Goal: Find contact information: Obtain details needed to contact an individual or organization

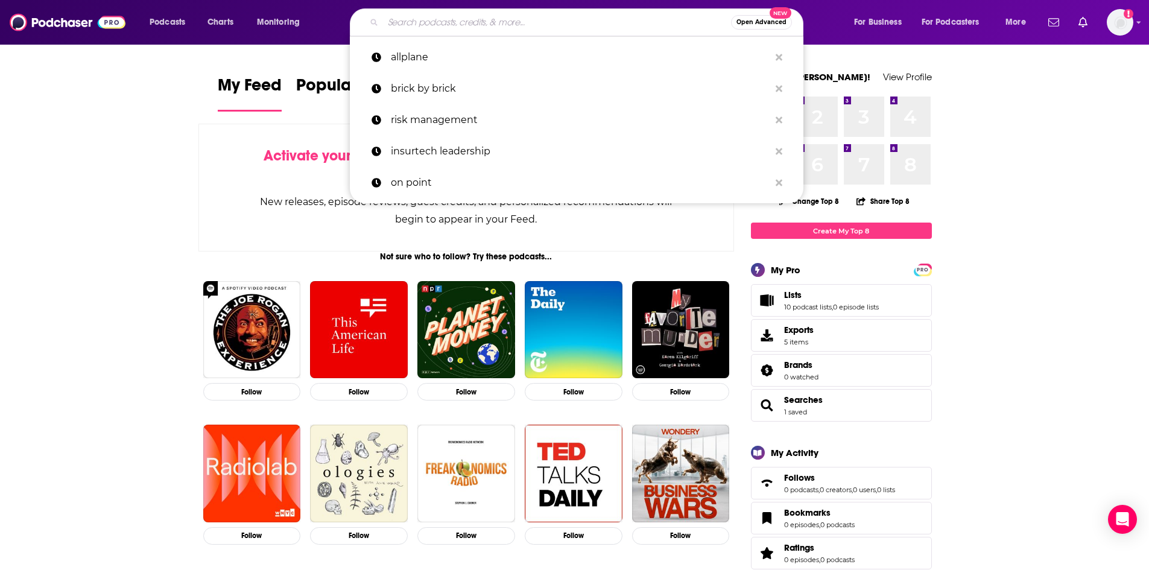
click at [472, 16] on input "Search podcasts, credits, & more..." at bounding box center [557, 22] width 348 height 19
paste input "McKinsey (leading with purpose)"
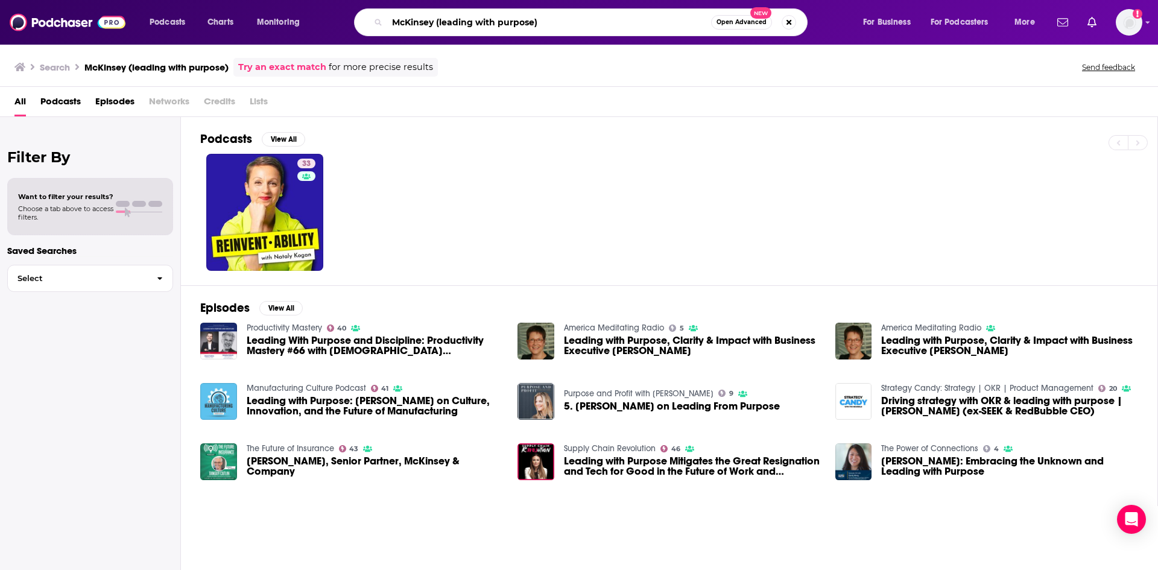
drag, startPoint x: 588, startPoint y: 18, endPoint x: 436, endPoint y: 27, distance: 152.2
click at [436, 27] on input "McKinsey (leading with purpose)" at bounding box center [549, 22] width 324 height 19
drag, startPoint x: 262, startPoint y: 341, endPoint x: 253, endPoint y: 347, distance: 10.9
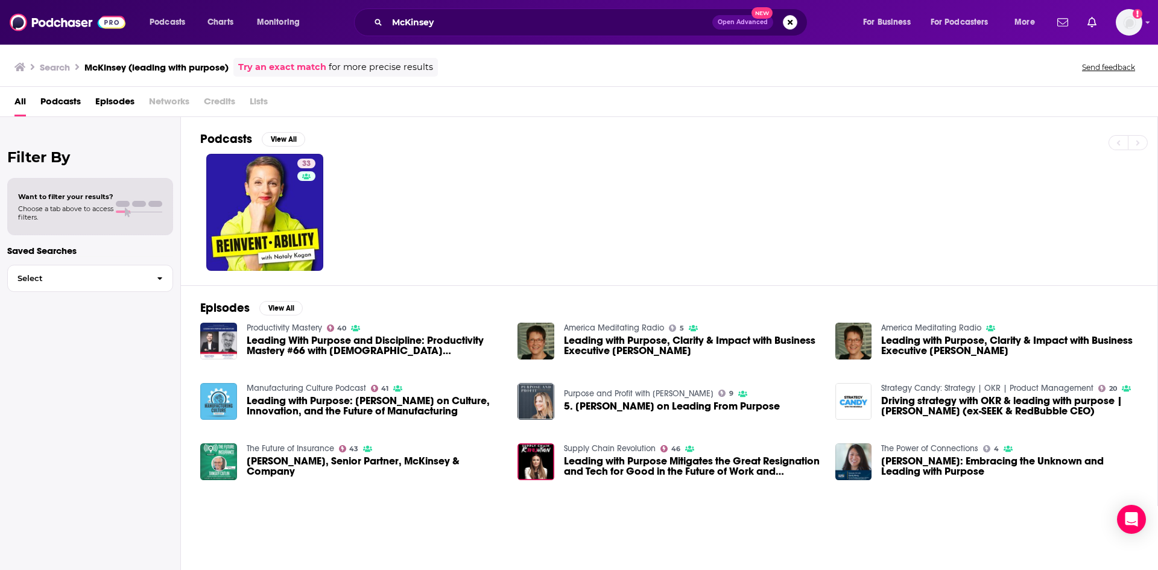
click at [497, 5] on div "Podcasts Charts Monitoring McKinsey Open Advanced New For Business For Podcaste…" at bounding box center [579, 22] width 1158 height 45
click at [479, 21] on input "McKinsey" at bounding box center [549, 22] width 325 height 19
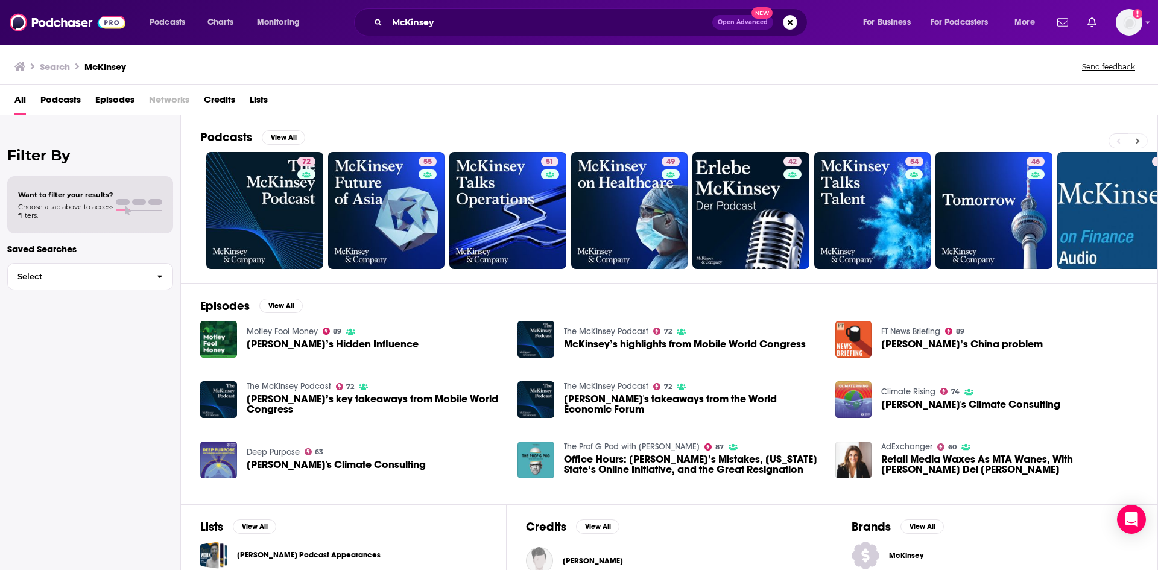
click at [1134, 139] on button at bounding box center [1138, 140] width 20 height 15
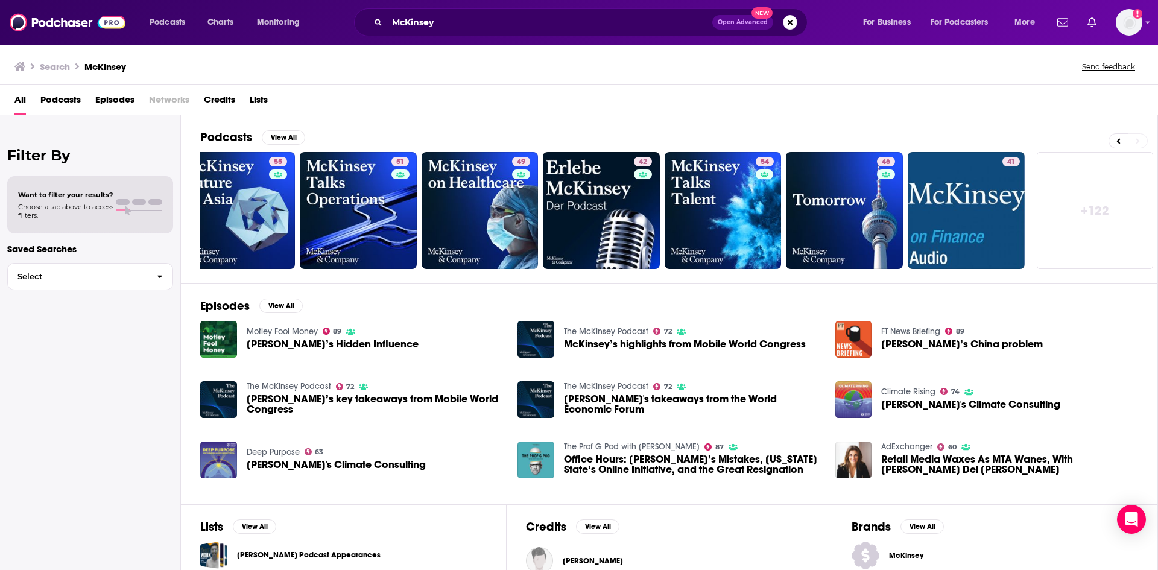
scroll to position [0, 150]
click at [1117, 137] on icon at bounding box center [1118, 141] width 4 height 8
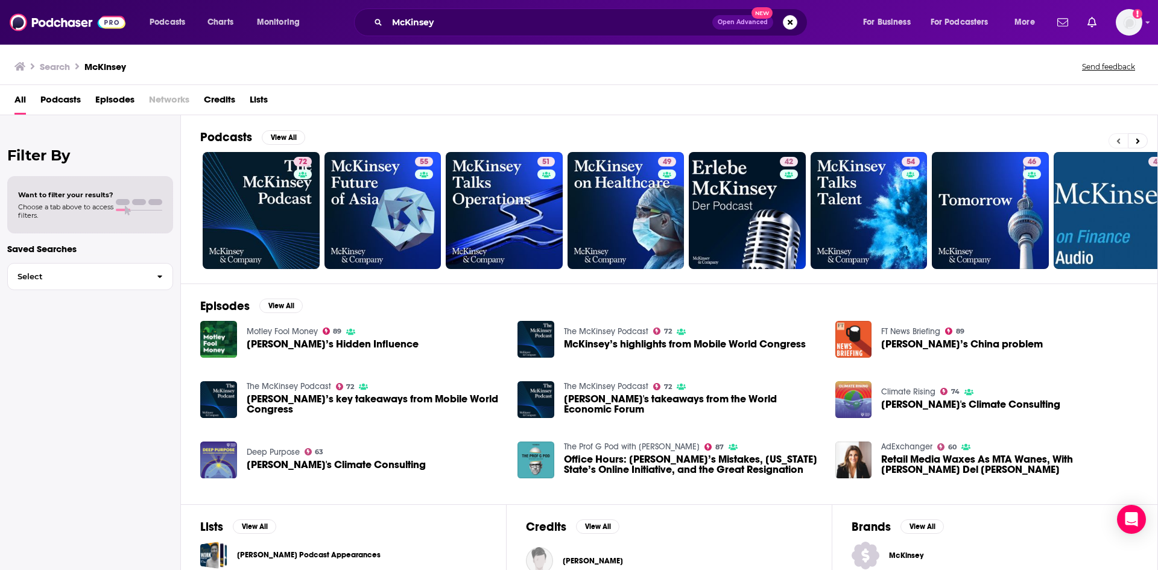
scroll to position [0, 0]
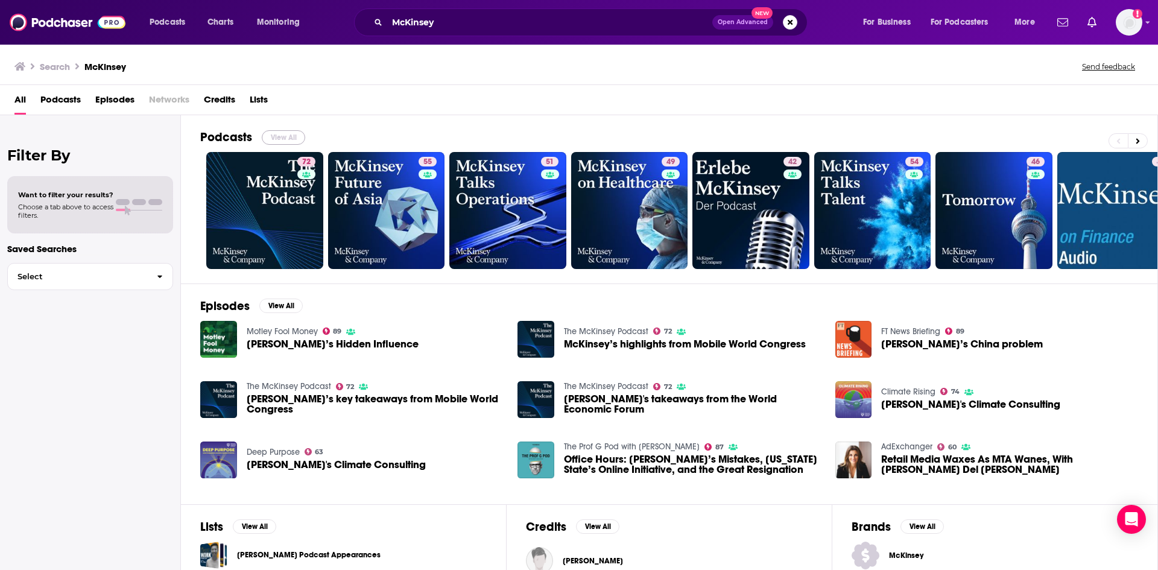
click at [281, 131] on button "View All" at bounding box center [283, 137] width 43 height 14
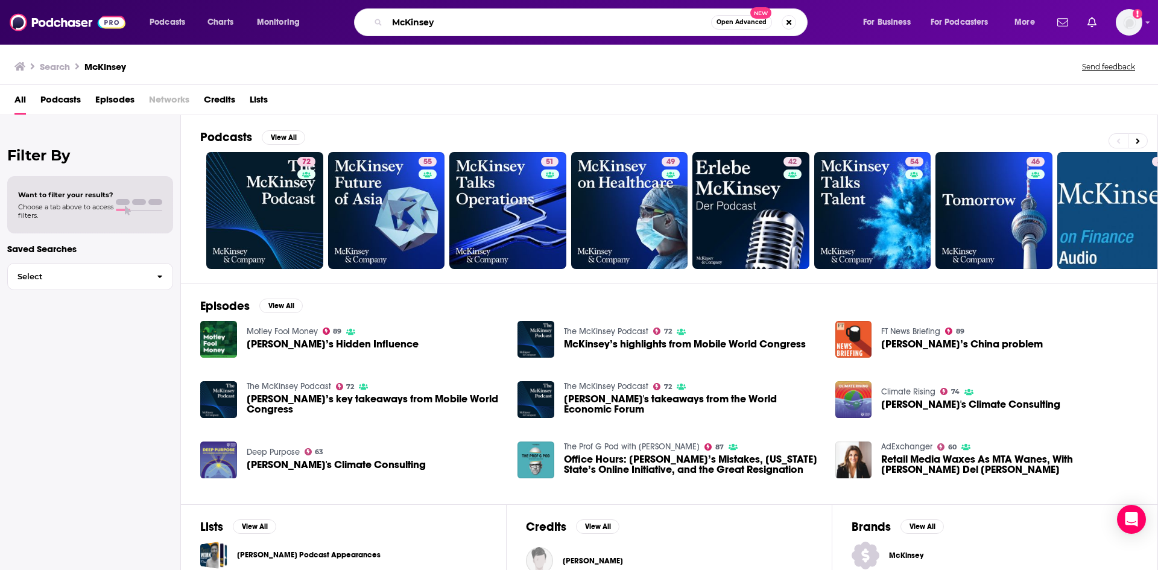
click at [645, 18] on input "McKinsey" at bounding box center [549, 22] width 324 height 19
type input "McKinsey Inside the Strategy Room"
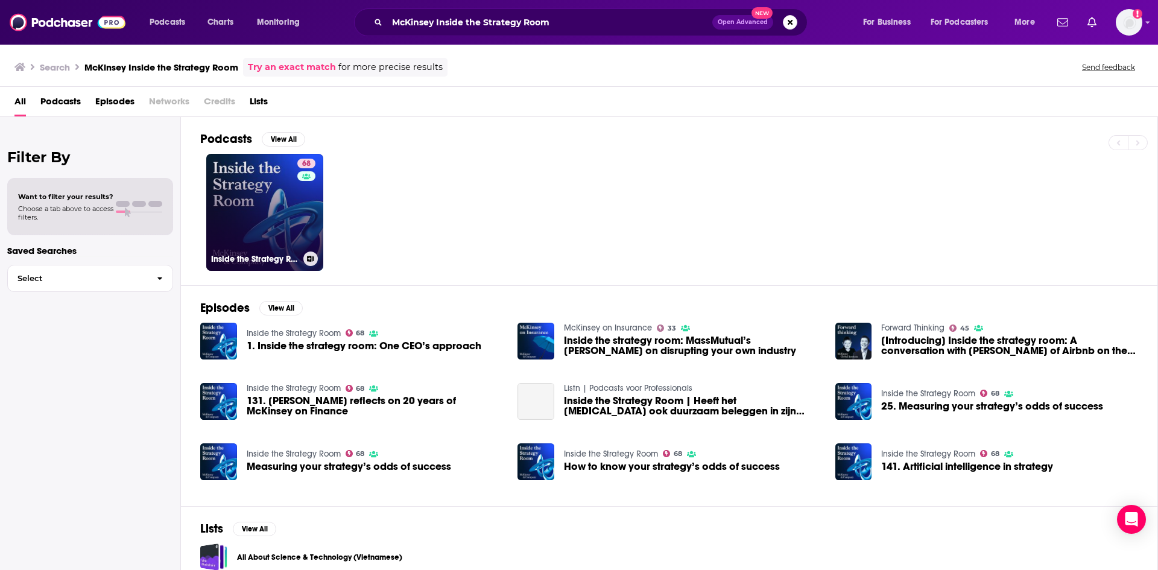
click at [254, 192] on link "68 Inside the Strategy Room" at bounding box center [264, 212] width 117 height 117
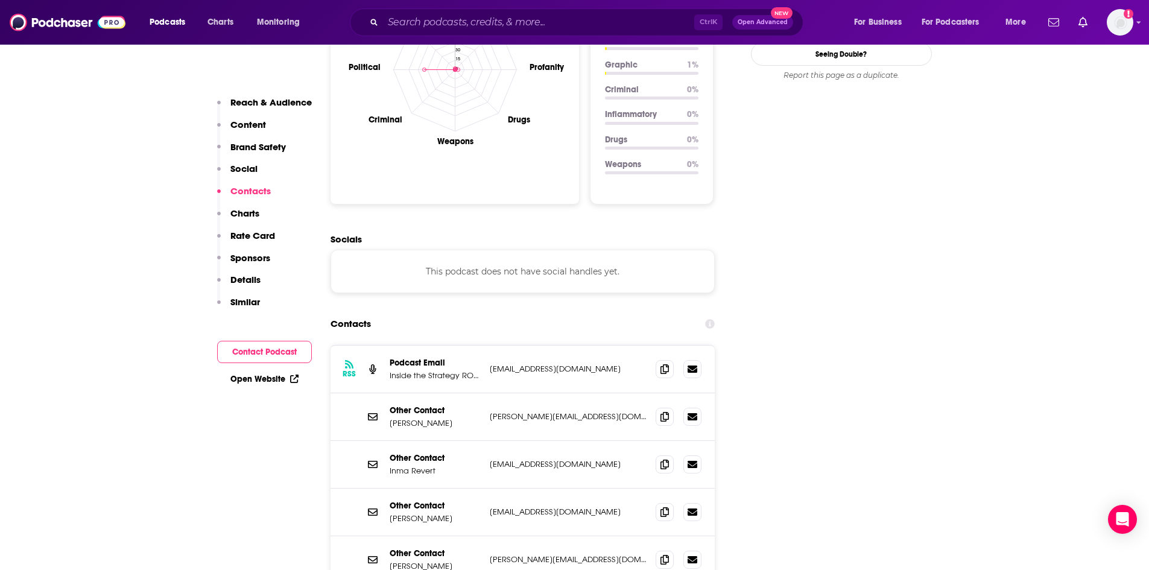
scroll to position [1206, 0]
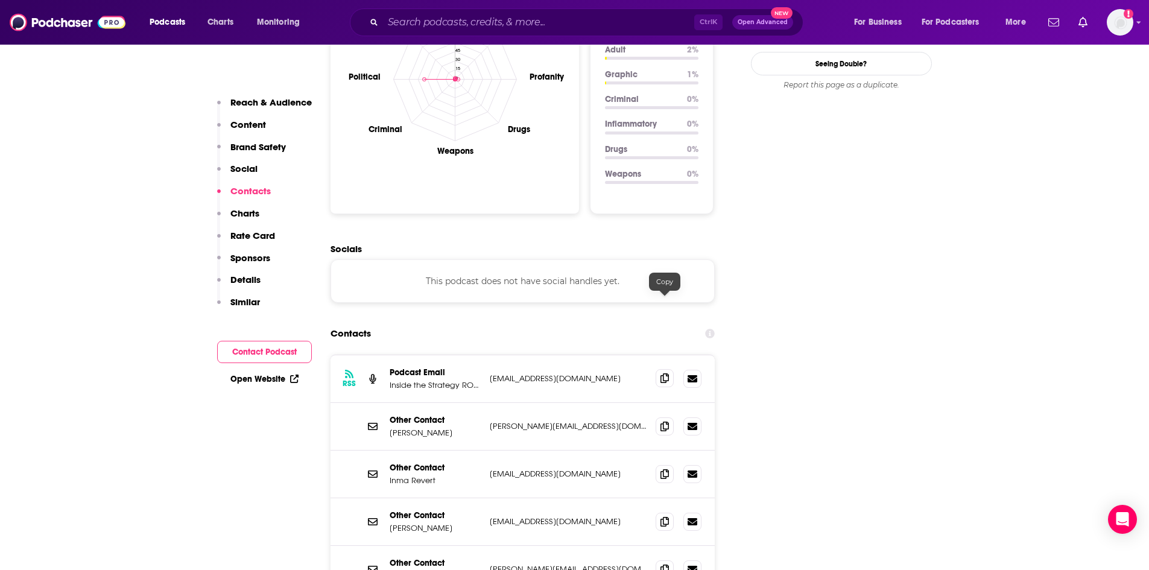
click at [659, 369] on span at bounding box center [665, 378] width 18 height 18
click at [669, 417] on span at bounding box center [665, 426] width 18 height 18
drag, startPoint x: 446, startPoint y: 349, endPoint x: 417, endPoint y: 361, distance: 30.6
click at [417, 415] on div "Other Contact [PERSON_NAME]" at bounding box center [435, 426] width 90 height 23
click at [440, 428] on p "[PERSON_NAME]" at bounding box center [435, 433] width 90 height 10
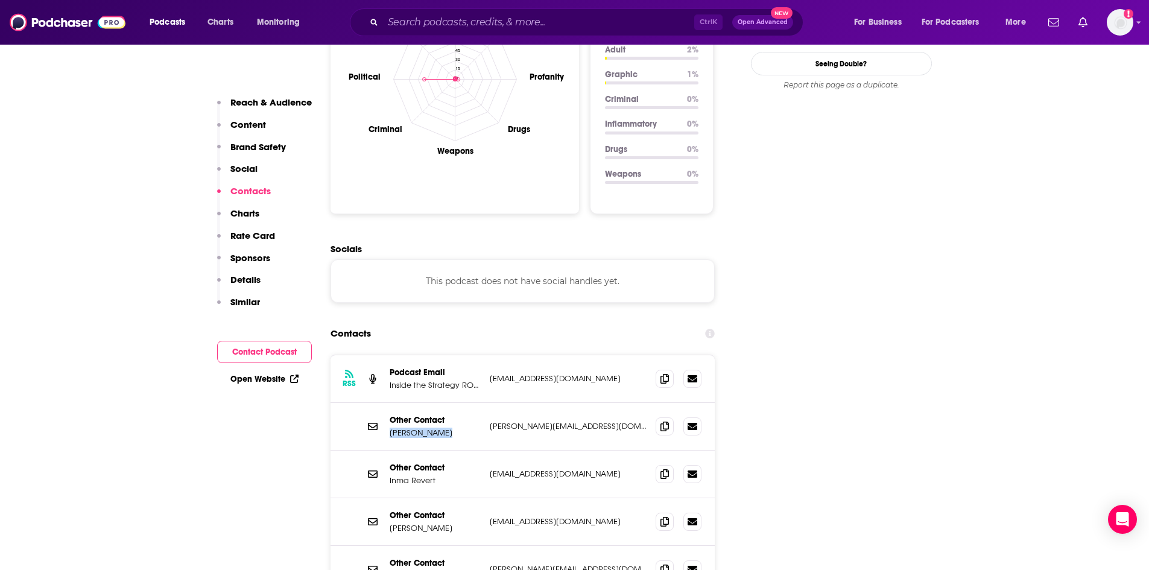
drag, startPoint x: 441, startPoint y: 356, endPoint x: 389, endPoint y: 358, distance: 51.9
click at [390, 428] on p "[PERSON_NAME]" at bounding box center [435, 433] width 90 height 10
copy p "[PERSON_NAME]"
click at [280, 350] on button "Contact Podcast" at bounding box center [264, 352] width 95 height 22
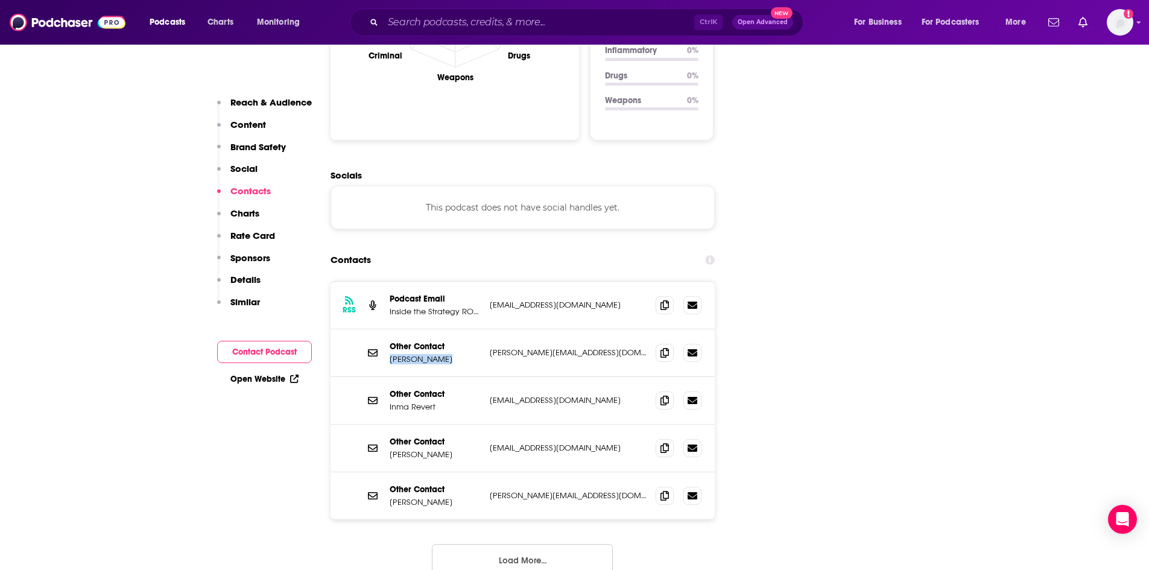
scroll to position [1285, 0]
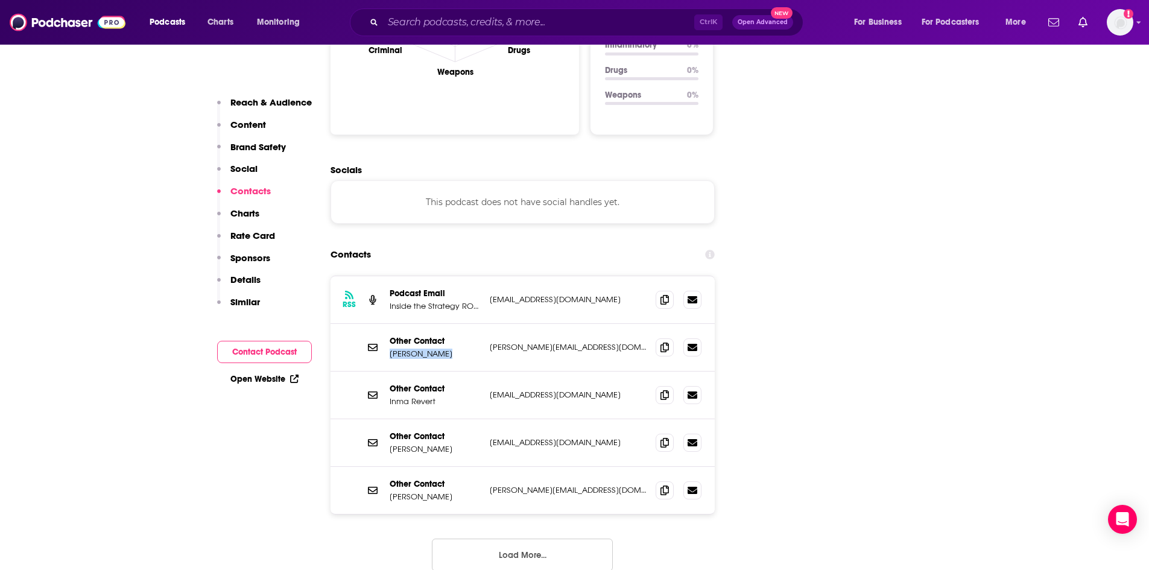
click at [281, 351] on button "Contact Podcast" at bounding box center [264, 352] width 95 height 22
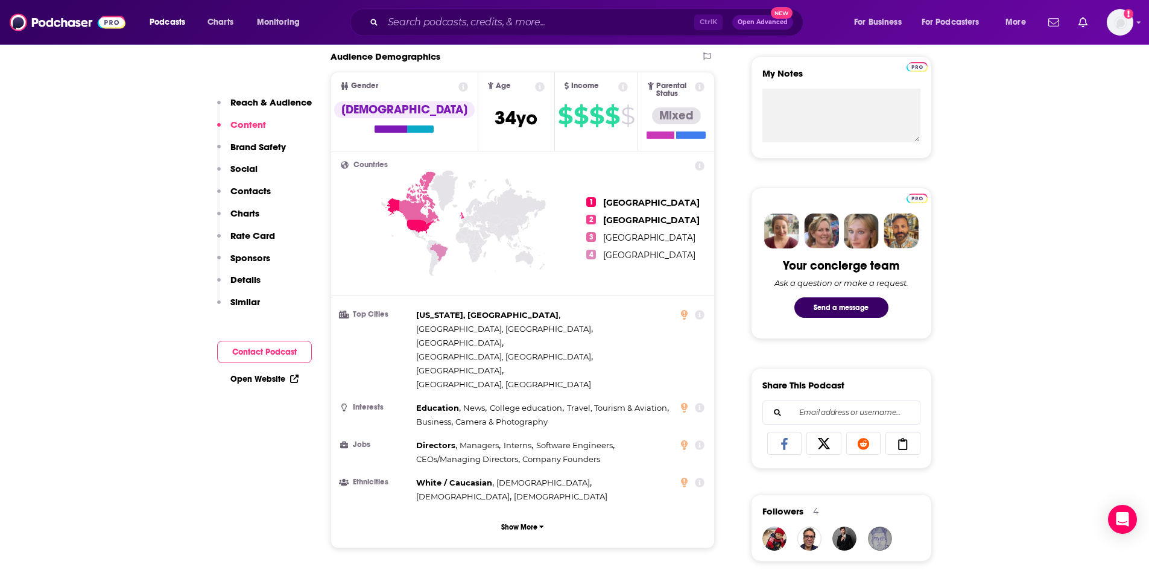
scroll to position [0, 0]
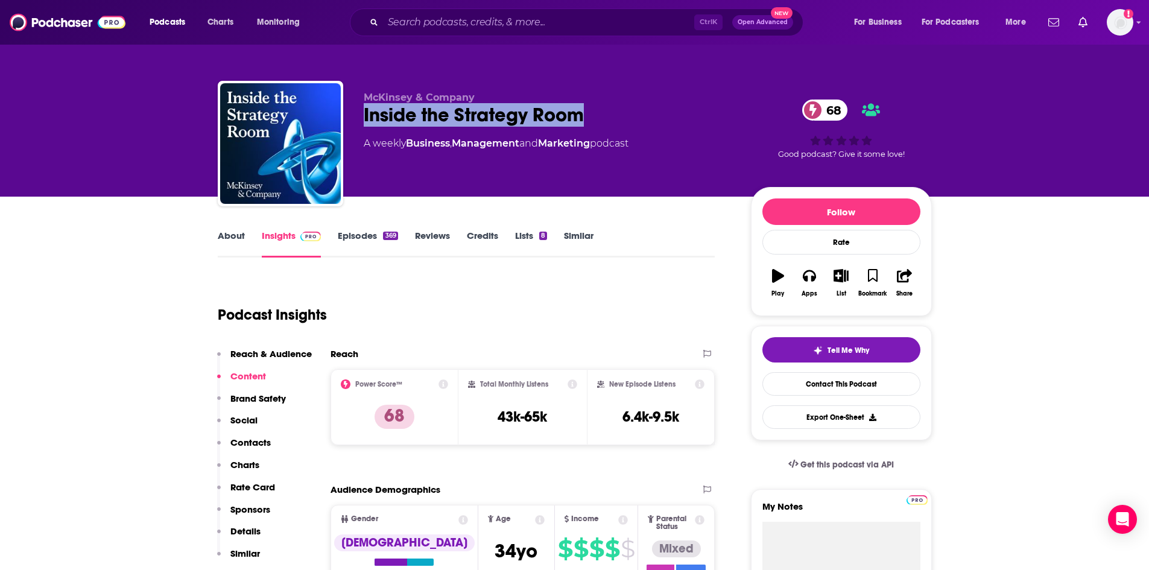
drag, startPoint x: 624, startPoint y: 113, endPoint x: 368, endPoint y: 112, distance: 255.1
click at [365, 112] on div "Inside the Strategy Room 68" at bounding box center [548, 115] width 368 height 24
copy h2 "Inside the Strategy Room"
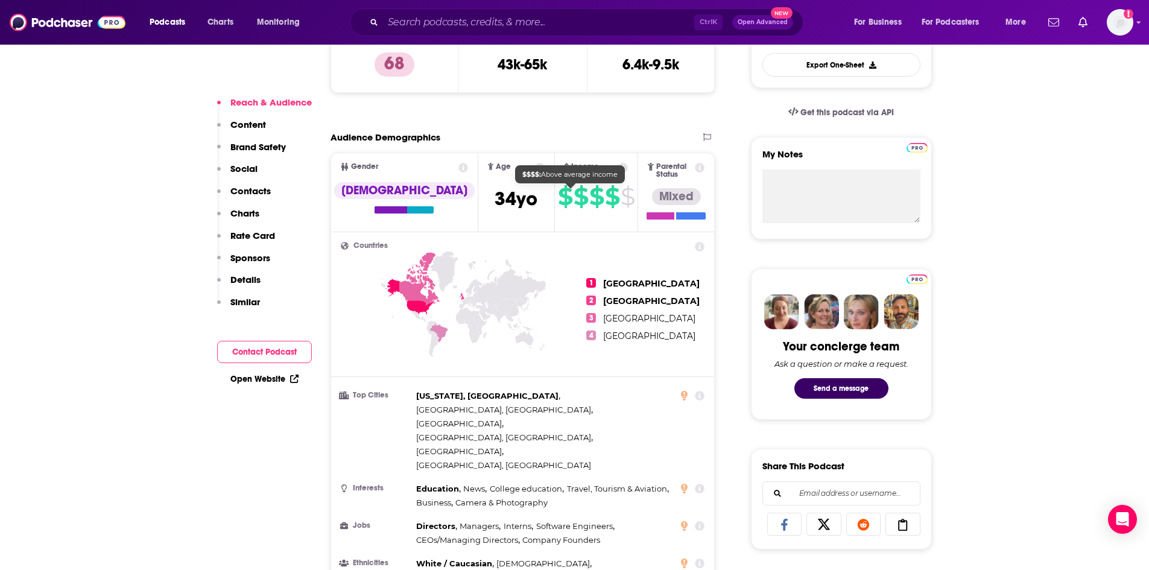
scroll to position [362, 0]
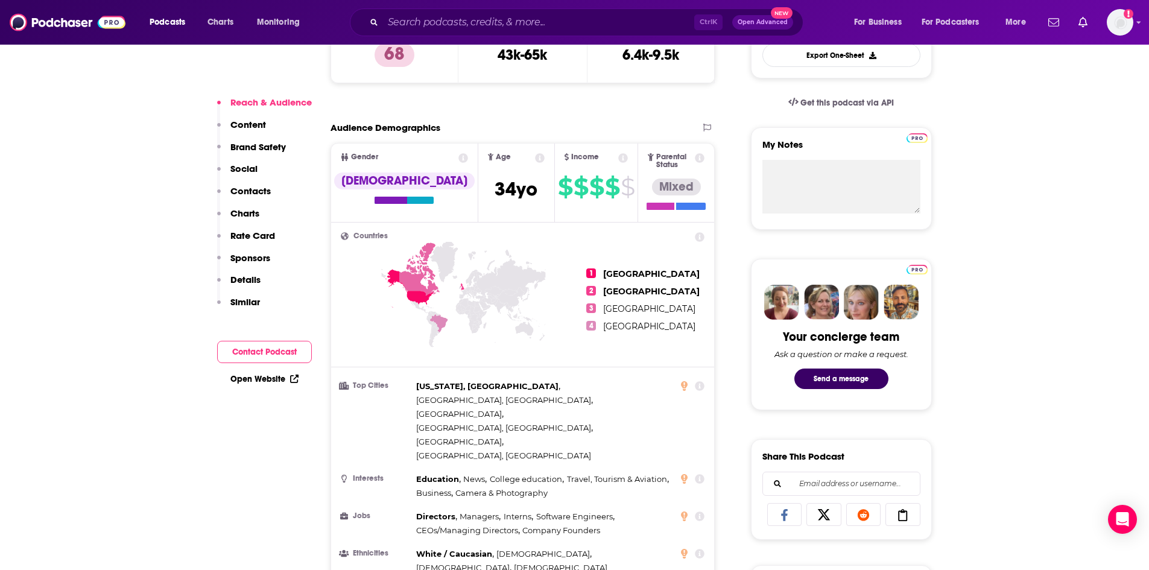
click at [262, 344] on button "Contact Podcast" at bounding box center [264, 352] width 95 height 22
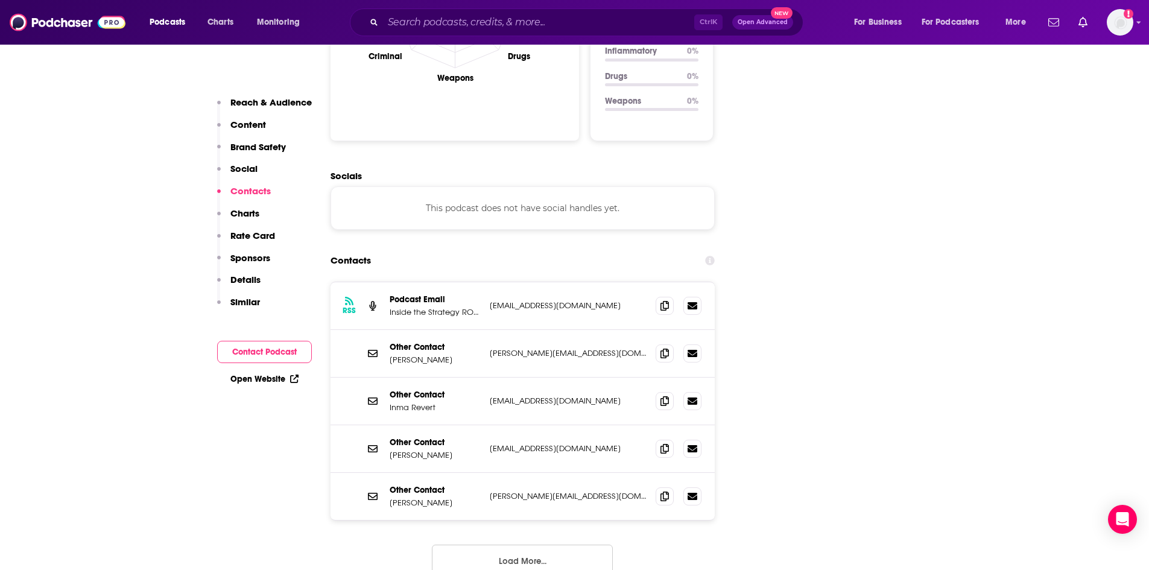
scroll to position [1285, 0]
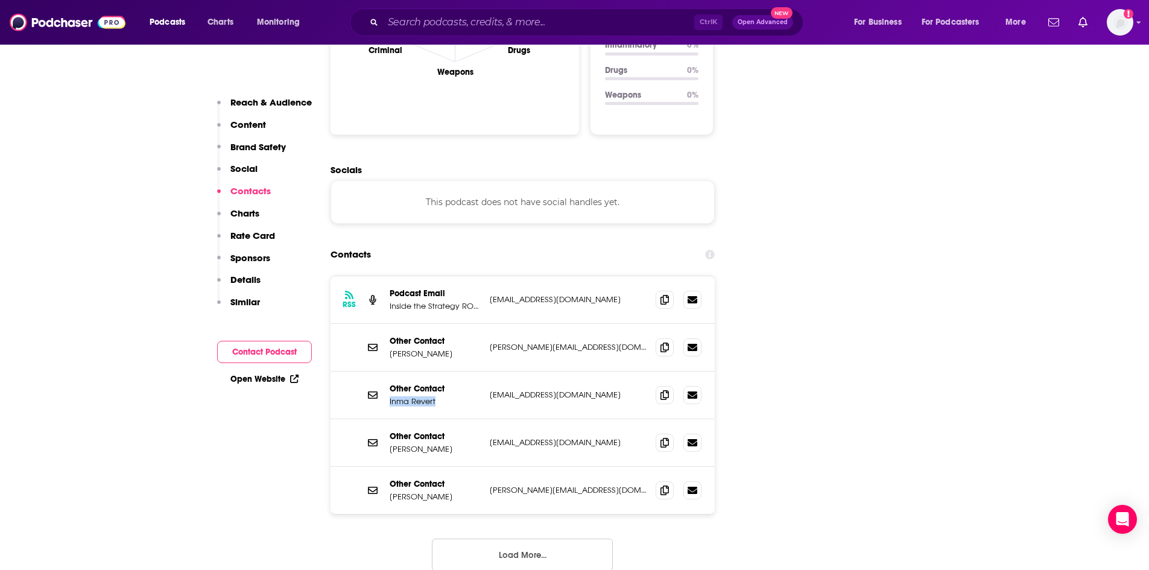
drag, startPoint x: 446, startPoint y: 328, endPoint x: 388, endPoint y: 325, distance: 58.6
click at [388, 371] on div "Other Contact Inma Revert [EMAIL_ADDRESS][DOMAIN_NAME] [EMAIL_ADDRESS][DOMAIN_N…" at bounding box center [522, 395] width 385 height 48
copy p "Inma Revert"
drag, startPoint x: 449, startPoint y: 378, endPoint x: 385, endPoint y: 384, distance: 64.2
click at [385, 419] on div "Other Contact [PERSON_NAME] [EMAIL_ADDRESS][DOMAIN_NAME] [EMAIL_ADDRESS][DOMAIN…" at bounding box center [522, 443] width 385 height 48
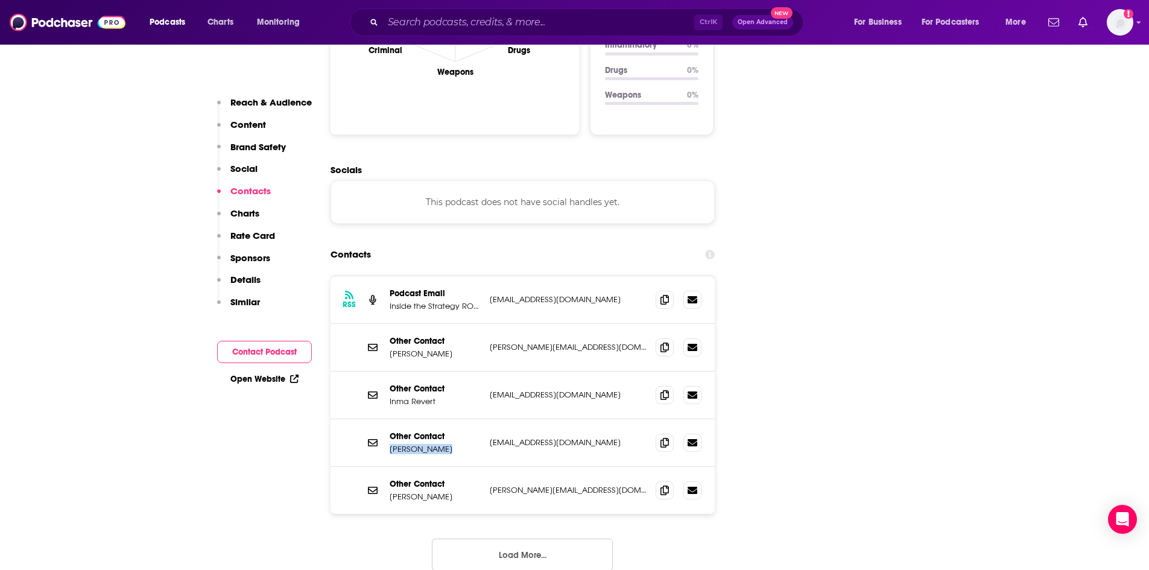
copy p "[PERSON_NAME]"
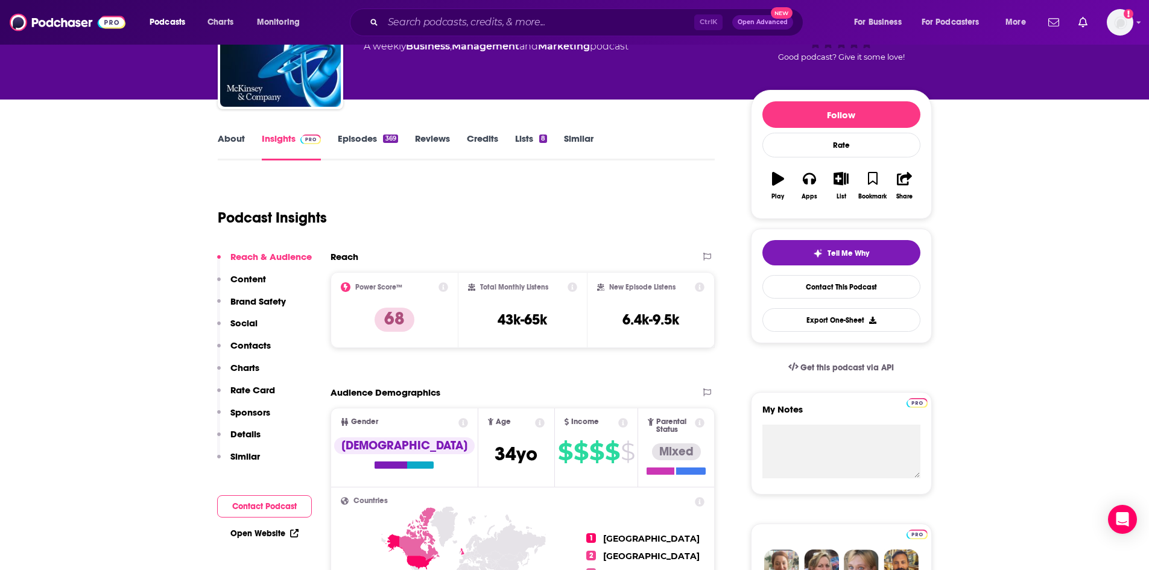
scroll to position [0, 0]
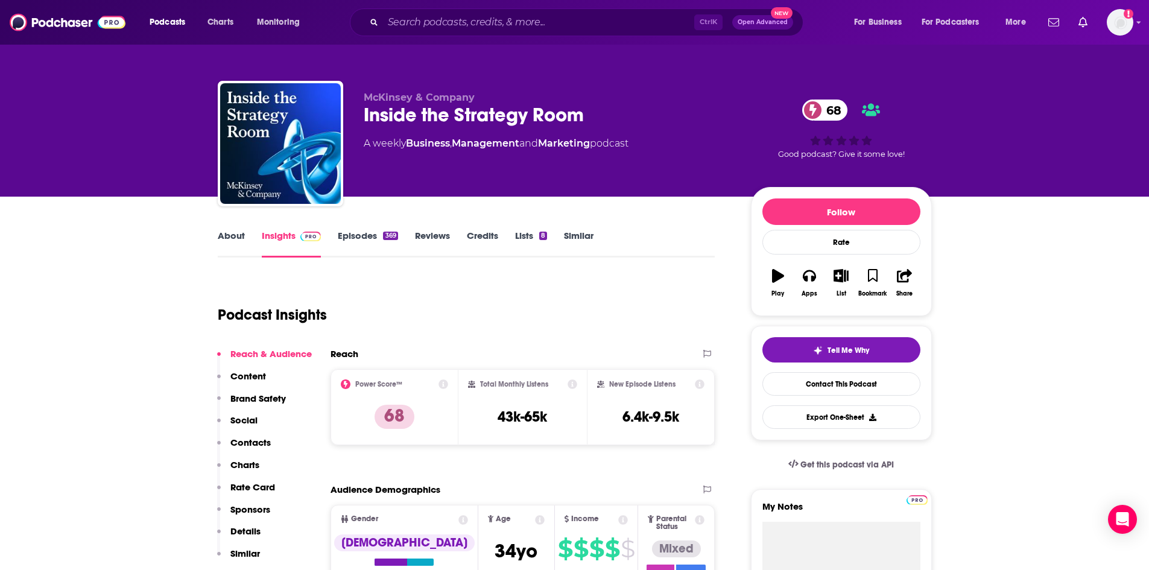
drag, startPoint x: 365, startPoint y: 94, endPoint x: 644, endPoint y: 148, distance: 284.4
click at [644, 148] on div "McKinsey & Company Inside the Strategy Room 68 A weekly Business , Management a…" at bounding box center [548, 140] width 368 height 96
copy div "McKinsey & Company Inside the Strategy Room 68 A weekly Business , Management a…"
click at [435, 16] on input "Search podcasts, credits, & more..." at bounding box center [538, 22] width 311 height 19
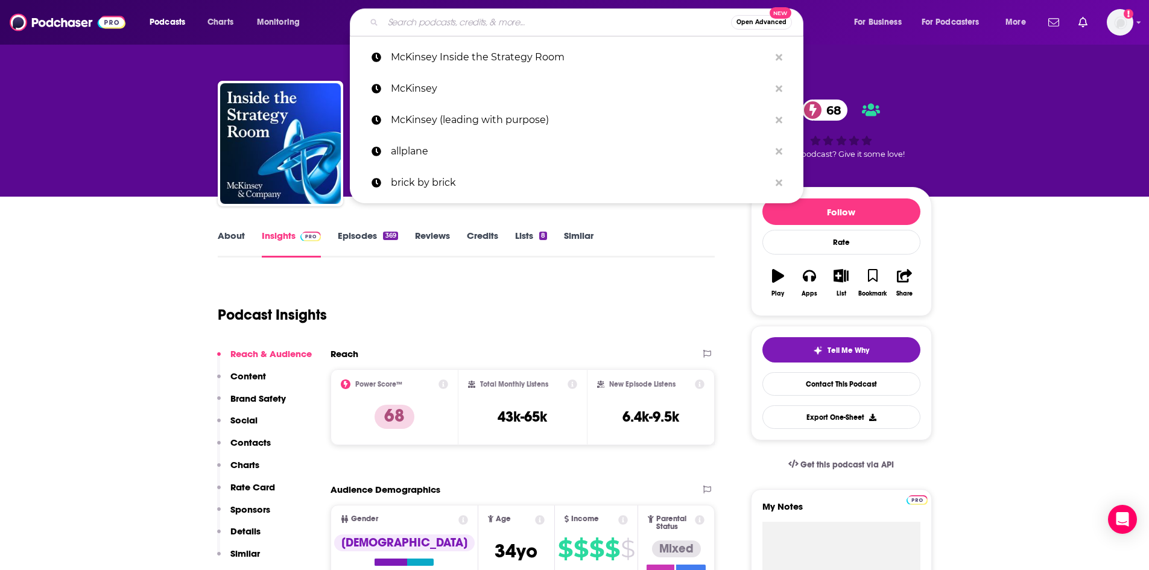
paste input "Morning Brew"
type input "Morning Brew"
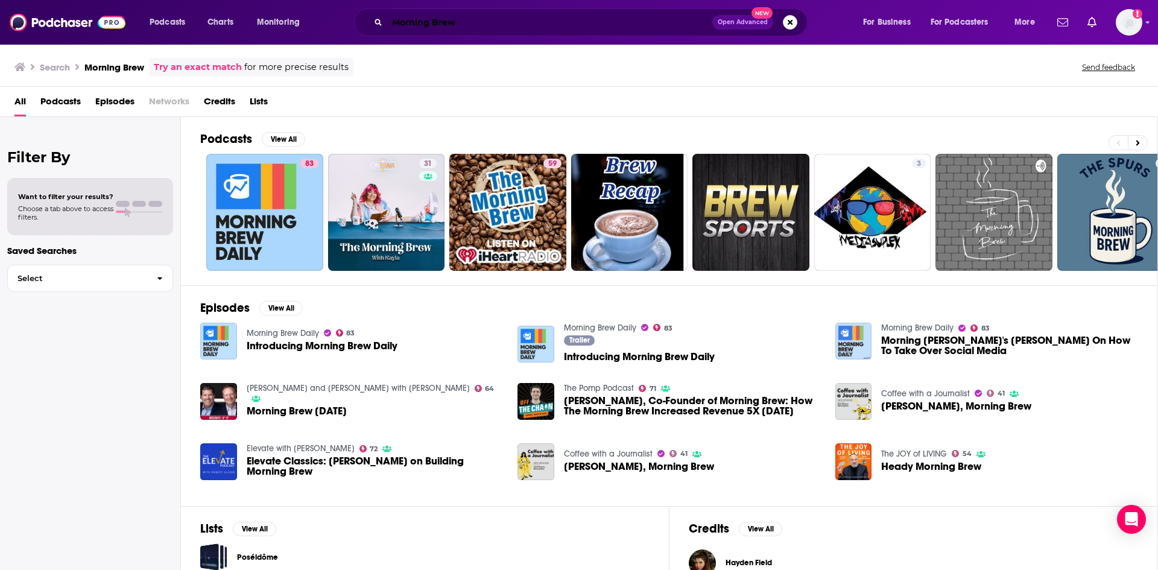
click at [483, 19] on input "Morning Brew" at bounding box center [549, 22] width 325 height 19
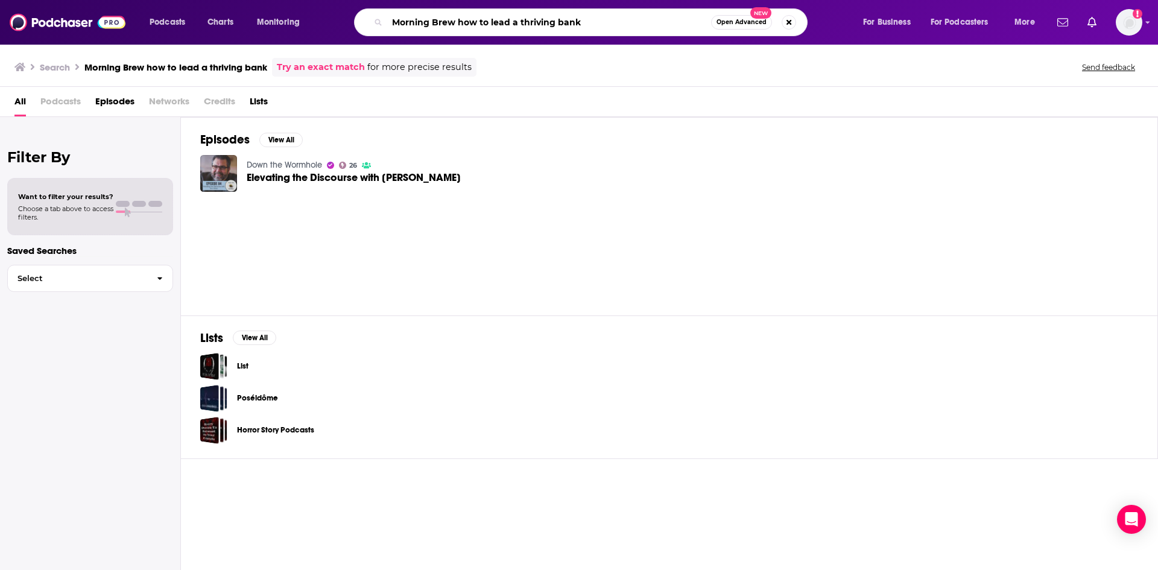
drag, startPoint x: 598, startPoint y: 24, endPoint x: 447, endPoint y: 22, distance: 150.2
click at [447, 22] on input "Morning Brew how to lead a thriving bank" at bounding box center [549, 22] width 324 height 19
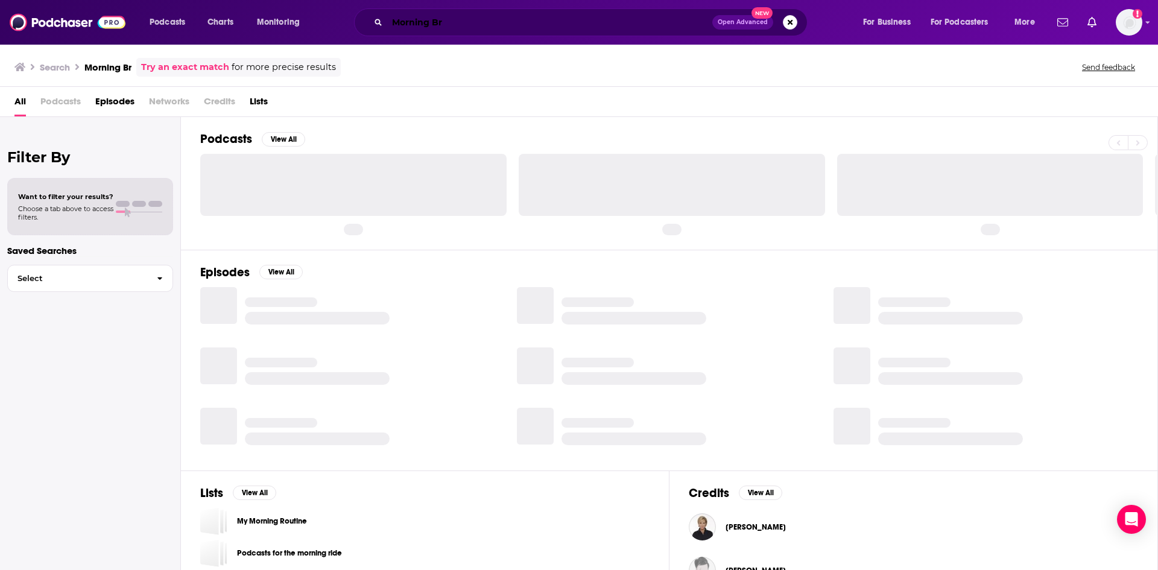
click at [457, 28] on input "Morning Br" at bounding box center [549, 22] width 325 height 19
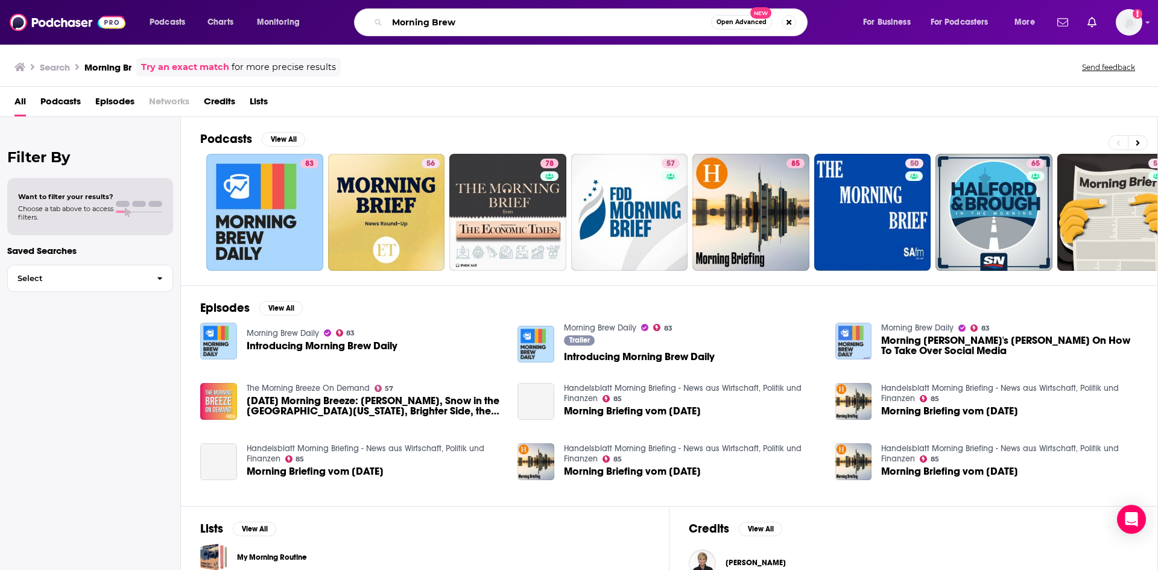
type input "Morning Brew"
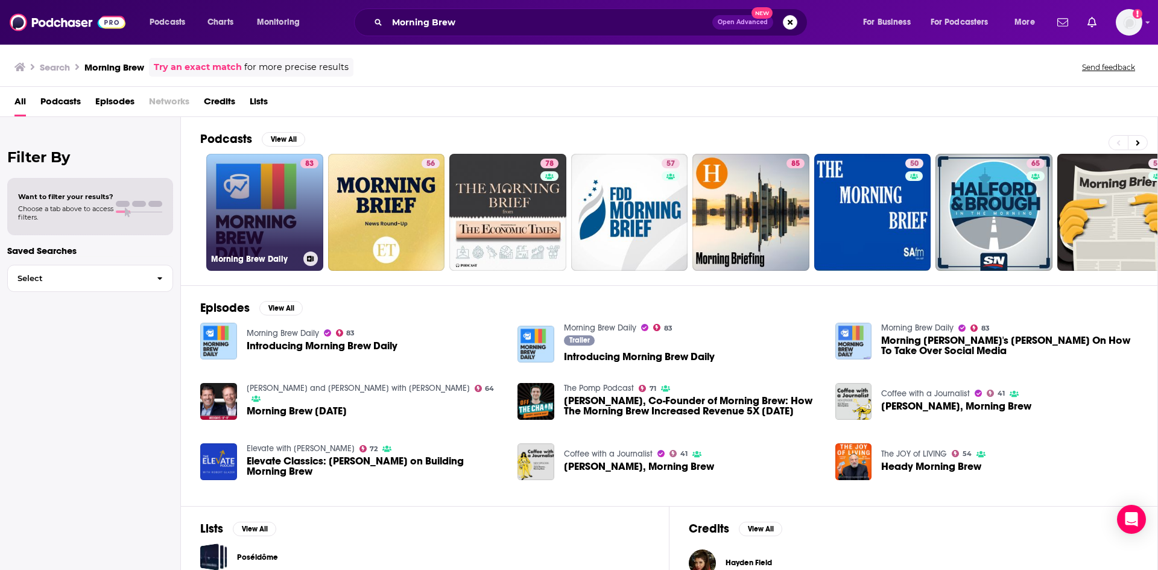
click at [271, 203] on link "83 Morning Brew Daily" at bounding box center [264, 212] width 117 height 117
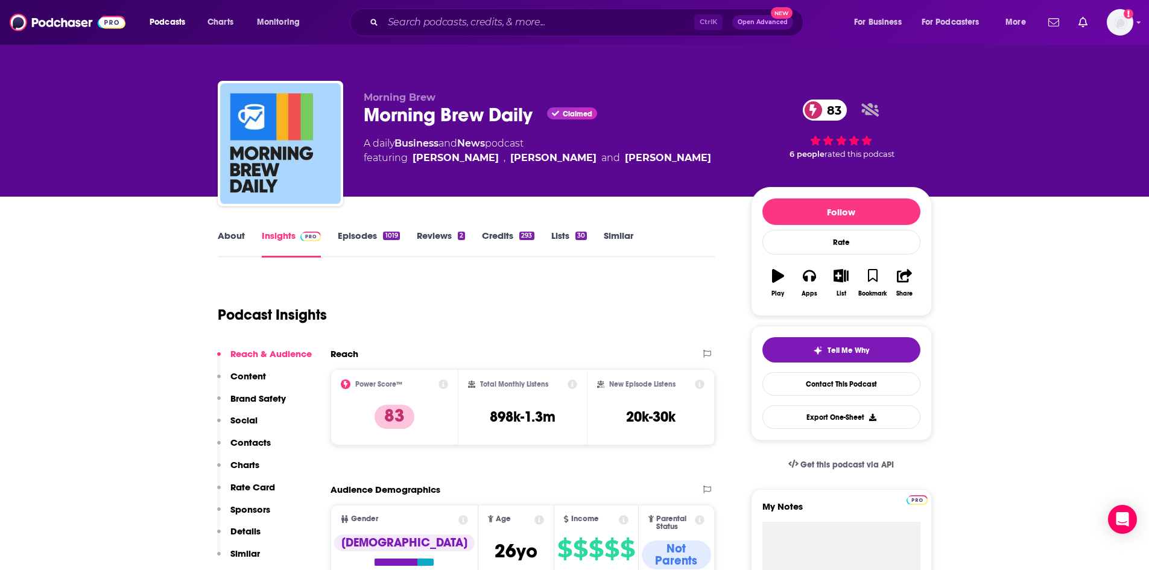
scroll to position [152, 0]
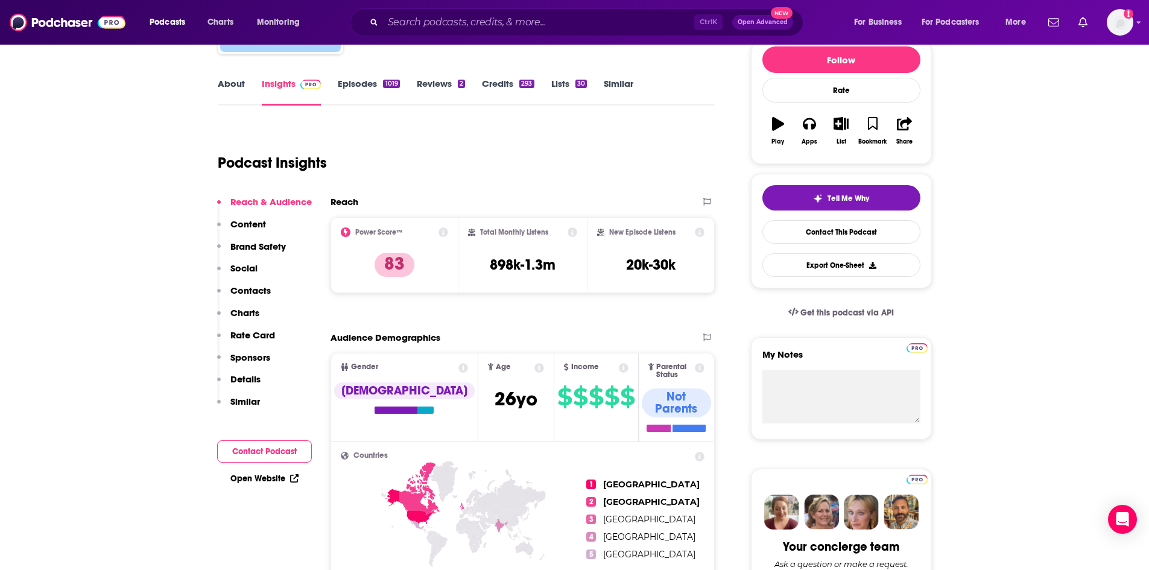
click at [262, 452] on button "Contact Podcast" at bounding box center [264, 451] width 95 height 22
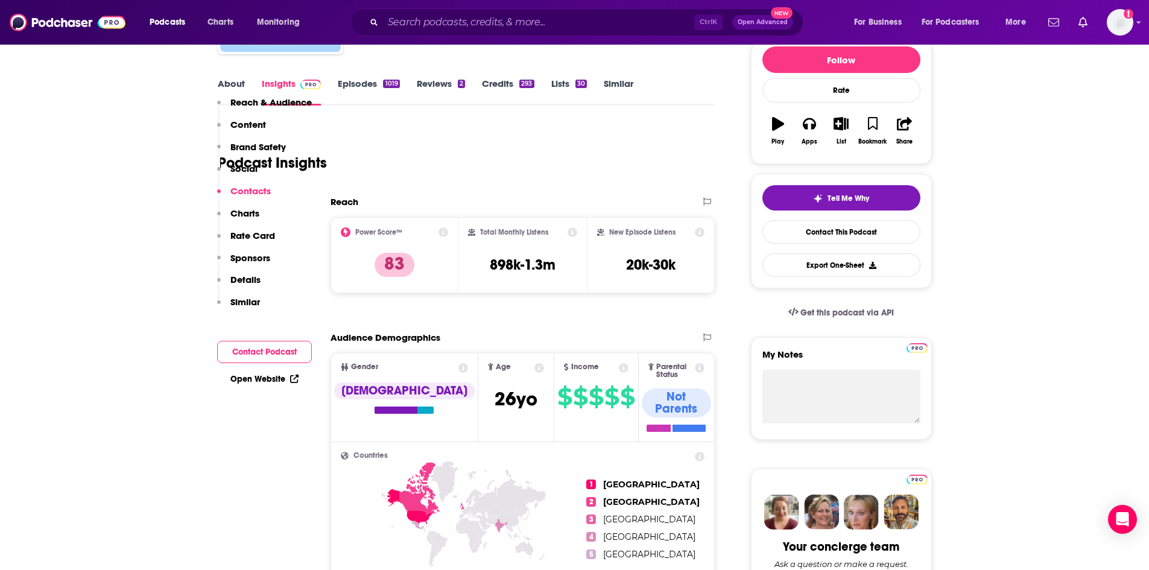
scroll to position [1539, 0]
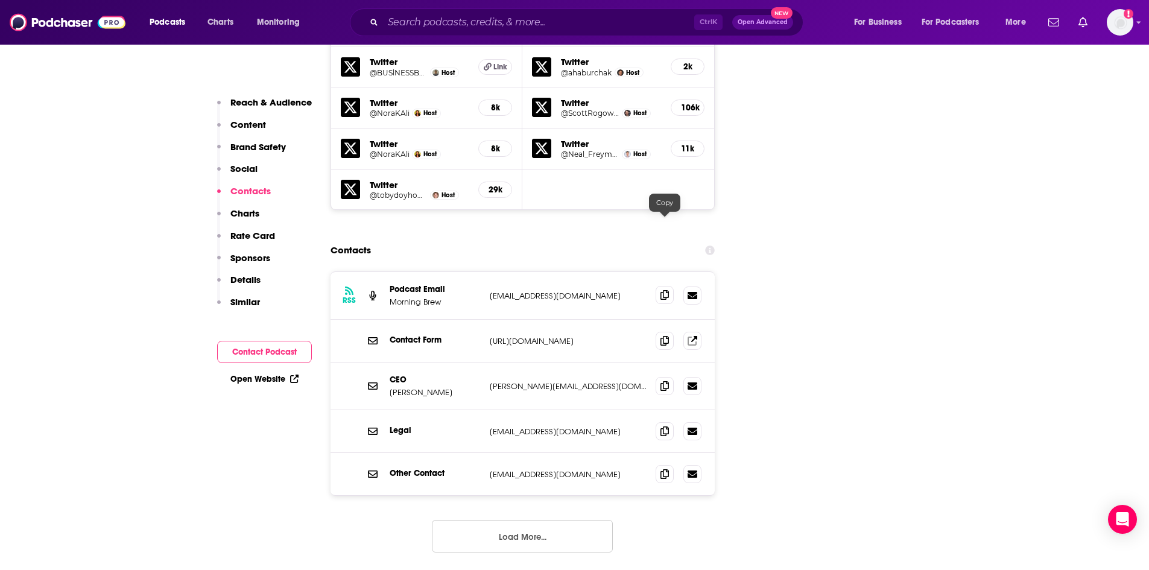
click at [665, 290] on icon at bounding box center [664, 295] width 8 height 10
drag, startPoint x: 467, startPoint y: 320, endPoint x: 388, endPoint y: 320, distance: 79.0
click at [388, 362] on div "CEO [PERSON_NAME] [PERSON_NAME][EMAIL_ADDRESS][DOMAIN_NAME] [PERSON_NAME][EMAIL…" at bounding box center [522, 386] width 385 height 48
copy p "[PERSON_NAME]"
click at [668, 381] on icon at bounding box center [664, 386] width 8 height 10
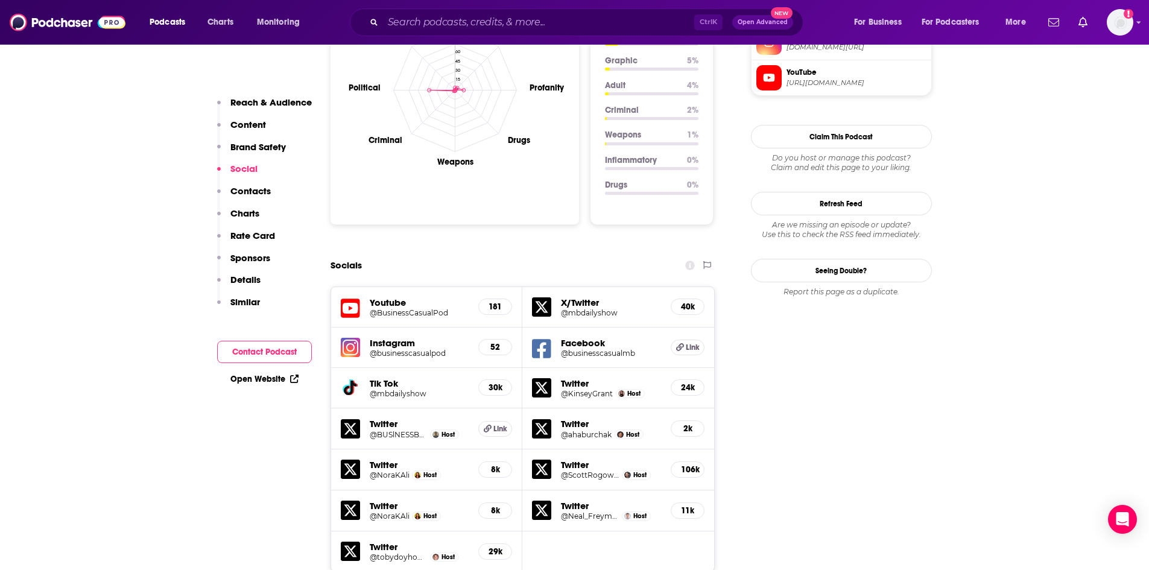
scroll to position [876, 0]
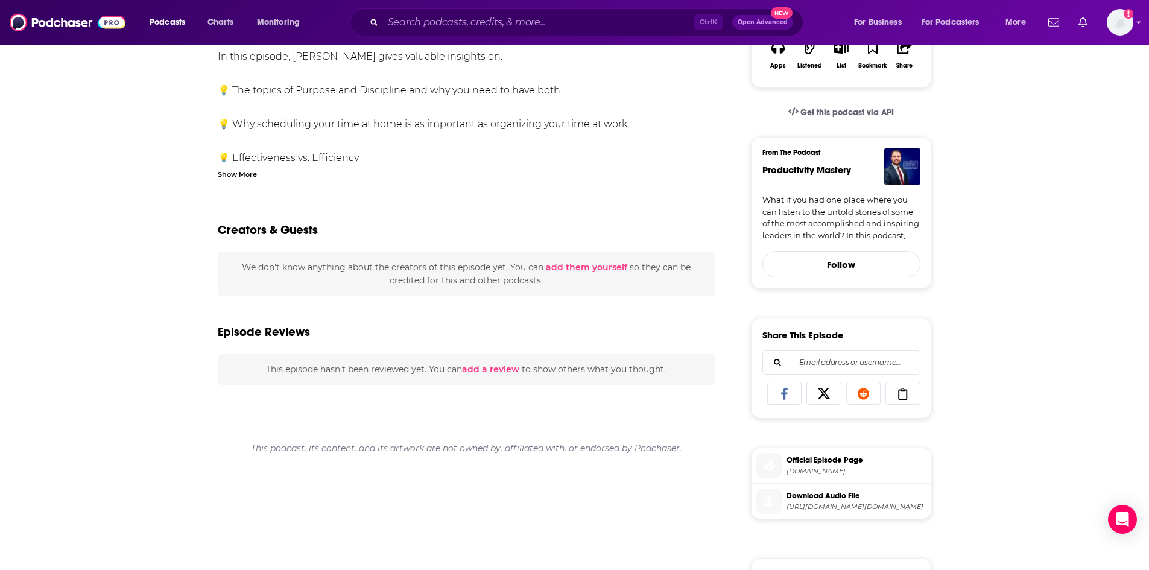
scroll to position [362, 0]
